Goal: Task Accomplishment & Management: Manage account settings

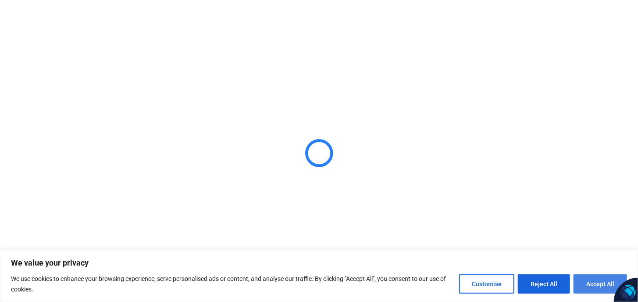
click at [594, 283] on button "Accept All" at bounding box center [599, 283] width 53 height 19
checkbox input "true"
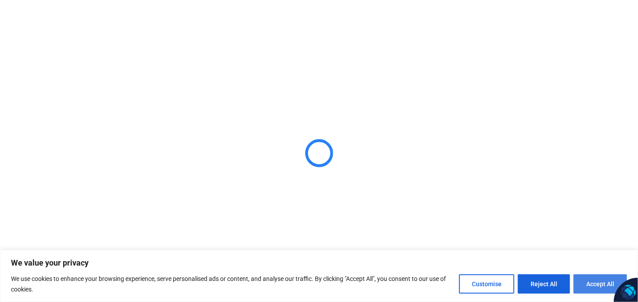
checkbox input "true"
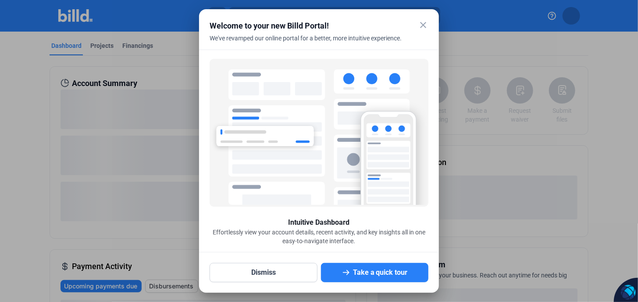
scroll to position [20, 0]
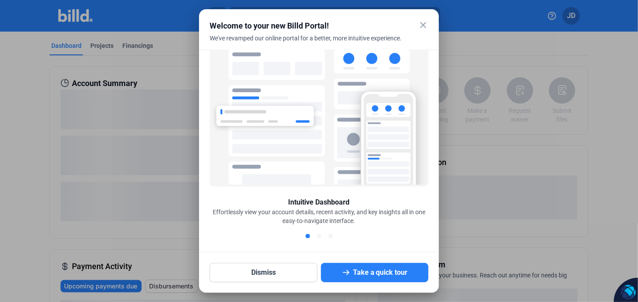
click at [423, 25] on mat-icon "close" at bounding box center [423, 25] width 11 height 11
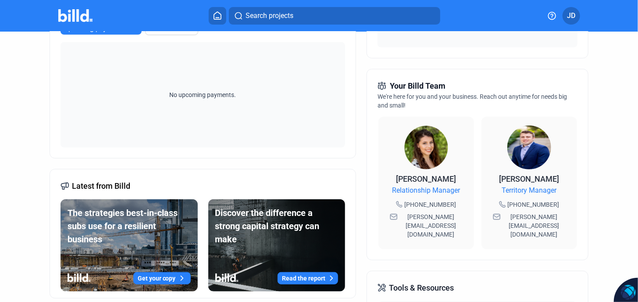
scroll to position [0, 0]
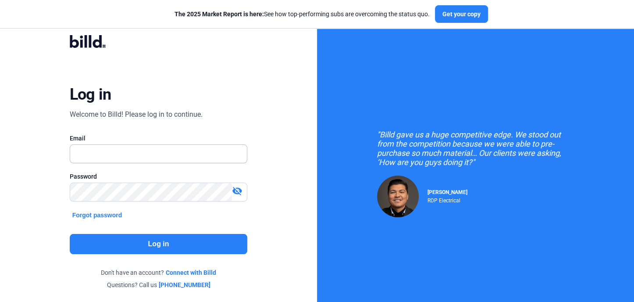
type input "[EMAIL_ADDRESS][DOMAIN_NAME]"
click at [154, 247] on button "Log in" at bounding box center [159, 244] width 178 height 20
type input "[EMAIL_ADDRESS][DOMAIN_NAME]"
click at [153, 240] on button "Log in" at bounding box center [159, 244] width 178 height 20
